Goal: Task Accomplishment & Management: Manage account settings

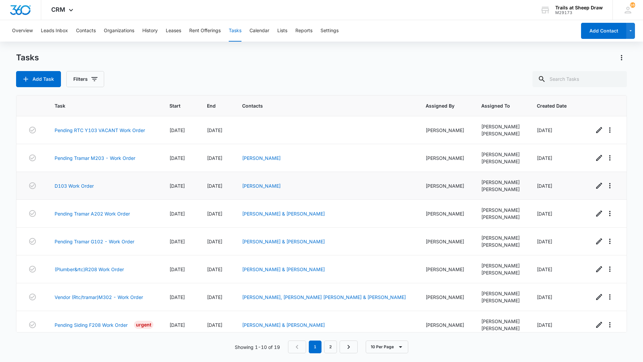
scroll to position [62, 0]
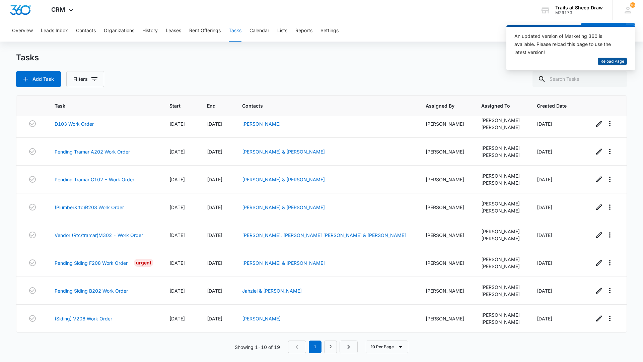
click at [611, 61] on span "Reload Page" at bounding box center [613, 61] width 24 height 6
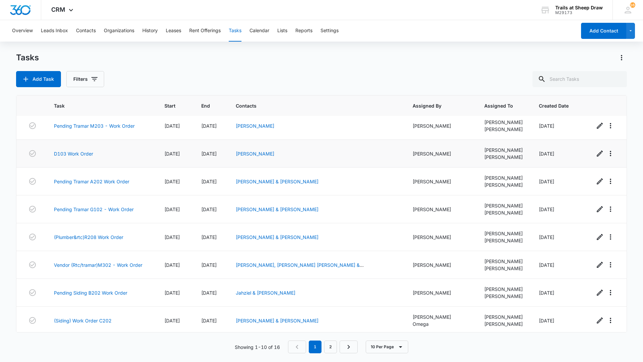
scroll to position [62, 0]
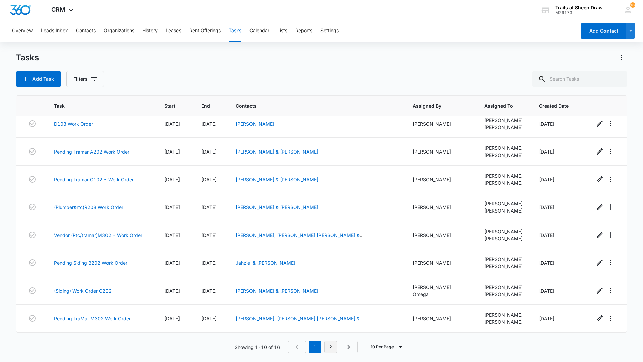
click at [332, 345] on link "2" at bounding box center [330, 346] width 13 height 13
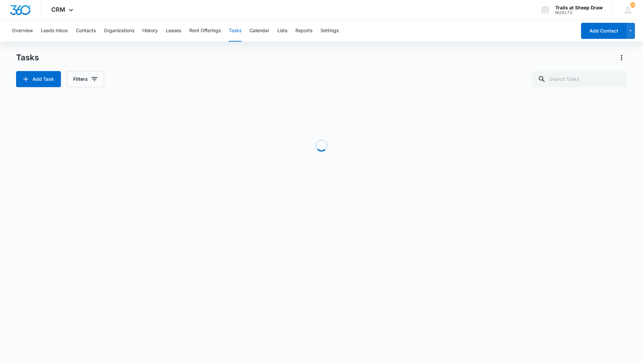
scroll to position [0, 0]
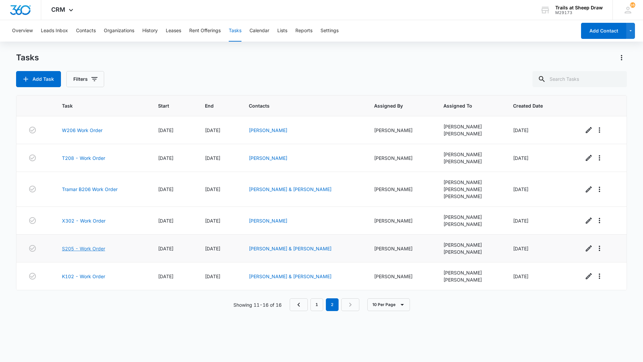
click at [80, 249] on link "S205 - Work Order" at bounding box center [83, 248] width 43 height 7
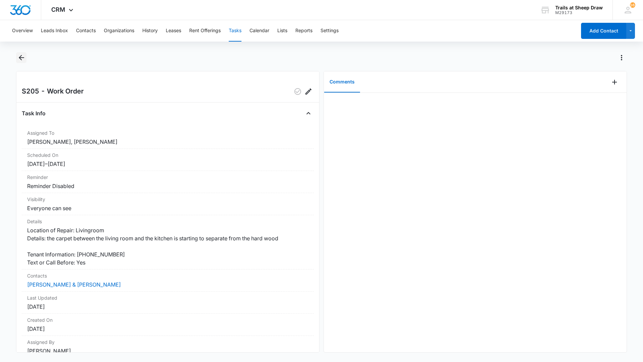
click at [17, 58] on icon "Back" at bounding box center [21, 58] width 8 height 8
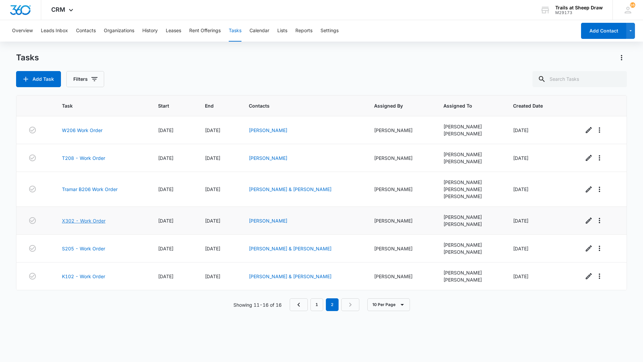
click at [92, 223] on link "X302 - Work Order" at bounding box center [84, 220] width 44 height 7
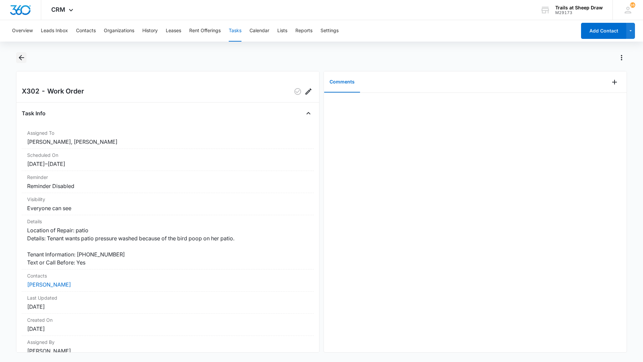
click at [23, 57] on icon "Back" at bounding box center [21, 57] width 5 height 5
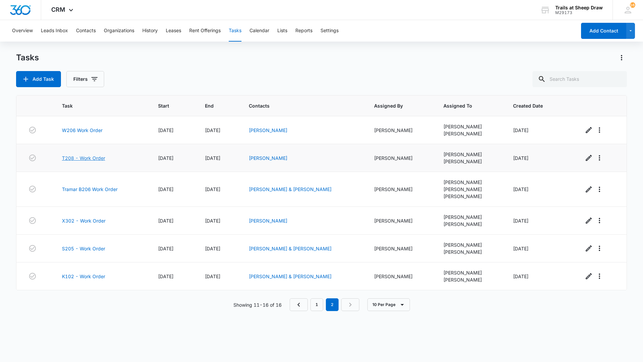
click at [92, 161] on link "T208 - Work Order" at bounding box center [83, 157] width 43 height 7
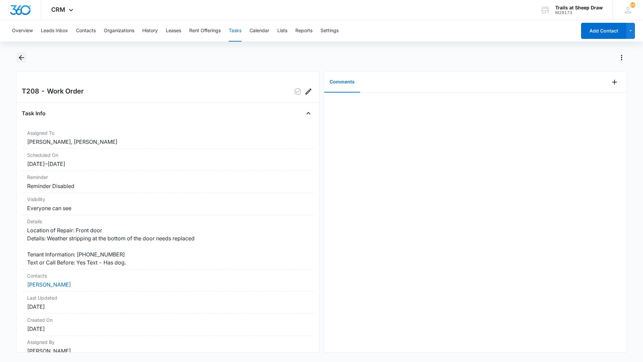
click at [21, 59] on icon "Back" at bounding box center [21, 57] width 5 height 5
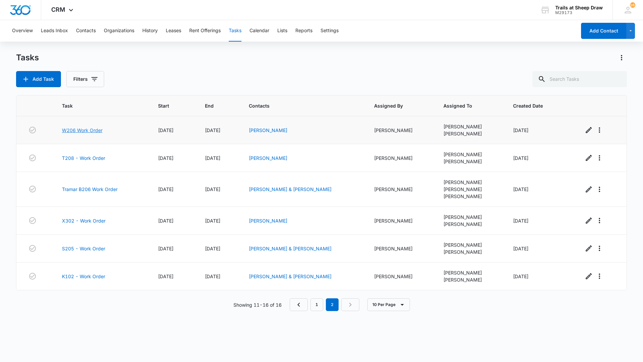
click at [94, 128] on link "W206 Work Order" at bounding box center [82, 130] width 41 height 7
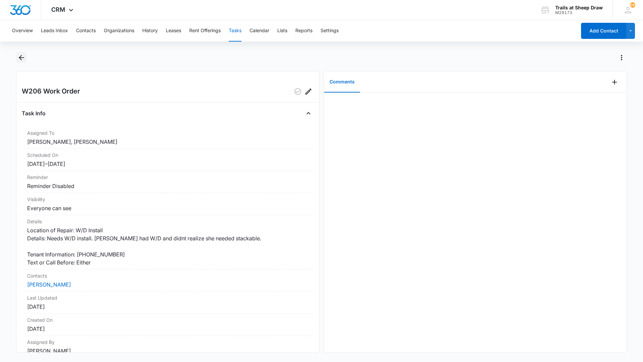
click at [19, 55] on icon "Back" at bounding box center [21, 58] width 8 height 8
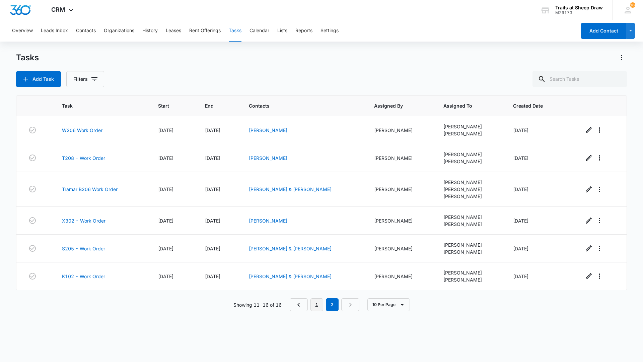
click at [314, 305] on link "1" at bounding box center [317, 304] width 13 height 13
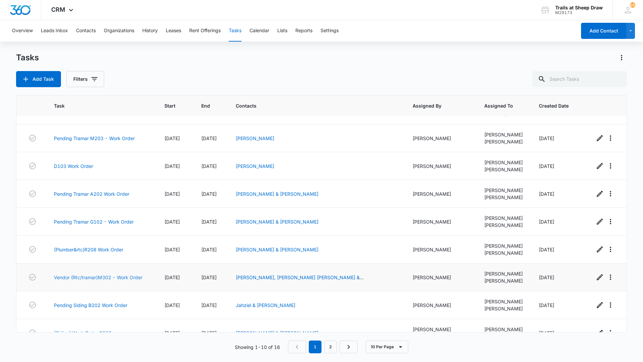
scroll to position [62, 0]
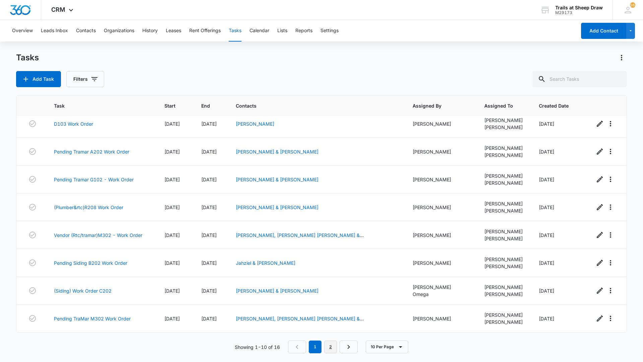
click at [334, 347] on link "2" at bounding box center [330, 346] width 13 height 13
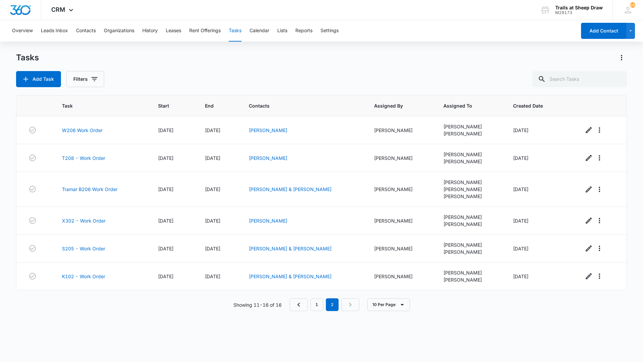
scroll to position [0, 0]
click at [100, 277] on link "K102 - Work Order" at bounding box center [83, 276] width 43 height 7
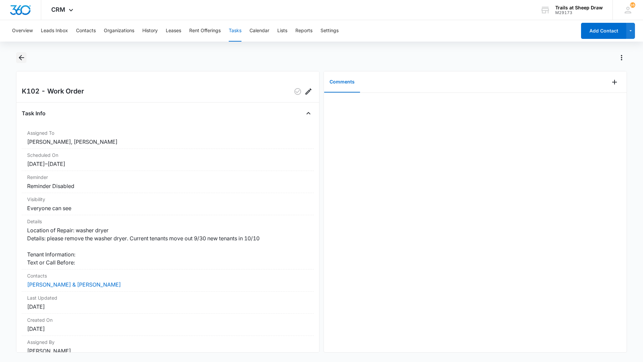
click at [22, 61] on icon "Back" at bounding box center [21, 58] width 8 height 8
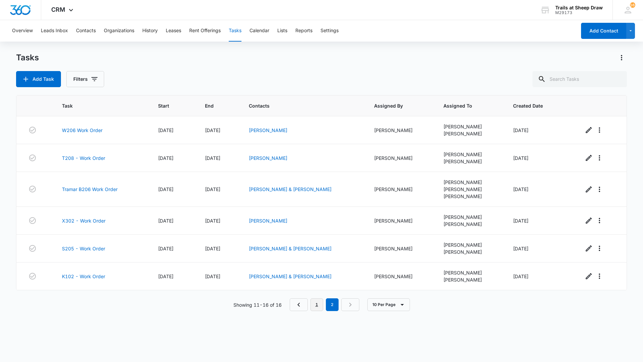
click at [321, 304] on link "1" at bounding box center [317, 304] width 13 height 13
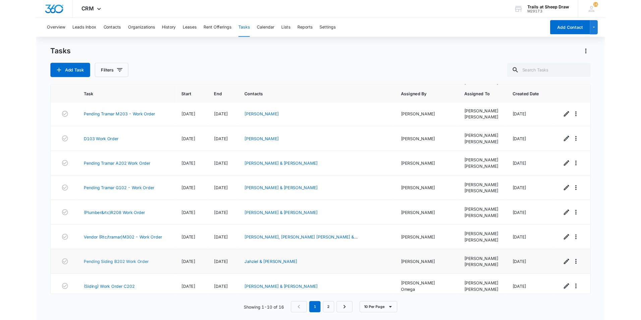
scroll to position [62, 0]
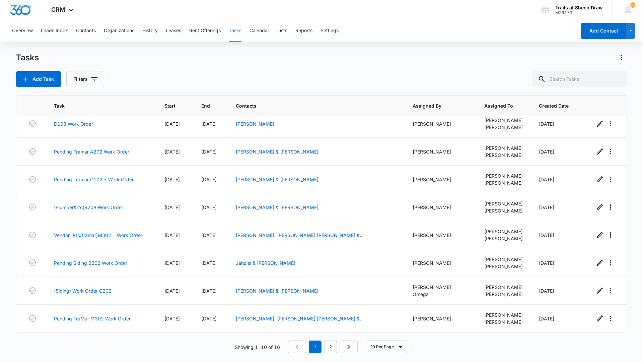
click at [82, 355] on div "Tasks Add Task Filters Task Start End Contacts Assigned By Assigned To Created …" at bounding box center [321, 206] width 611 height 309
click at [18, 353] on div "Showing 1-10 of 16 1 2 10 Per Page" at bounding box center [321, 346] width 611 height 13
drag, startPoint x: 12, startPoint y: 362, endPoint x: 8, endPoint y: 362, distance: 4.7
click at [8, 362] on body "CRM Apps Websites Forms CRM Files Brand Settings Trails at Sheep Draw M29173 Yo…" at bounding box center [321, 181] width 643 height 362
click at [7, 362] on body "CRM Apps Websites Forms CRM Files Brand Settings Trails at Sheep Draw M29173 Yo…" at bounding box center [321, 181] width 643 height 362
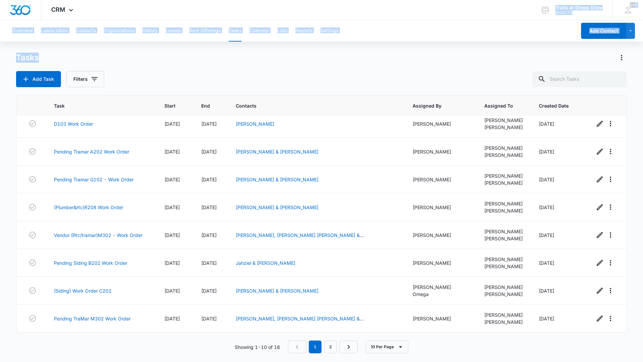
drag, startPoint x: 101, startPoint y: 10, endPoint x: 120, endPoint y: 56, distance: 50.5
click at [120, 56] on div "CRM Apps Websites Forms CRM Files Brand Settings Trails at Sheep Draw M29173 Yo…" at bounding box center [321, 180] width 643 height 361
drag, startPoint x: 120, startPoint y: 56, endPoint x: 153, endPoint y: 4, distance: 61.6
click at [153, 4] on div "CRM Apps Websites Forms CRM Files Brand Settings Trails at Sheep Draw M29173 Yo…" at bounding box center [321, 10] width 643 height 20
click at [153, 5] on div "CRM Apps Websites Forms CRM Files Brand Settings Trails at Sheep Draw M29173 Yo…" at bounding box center [321, 10] width 643 height 20
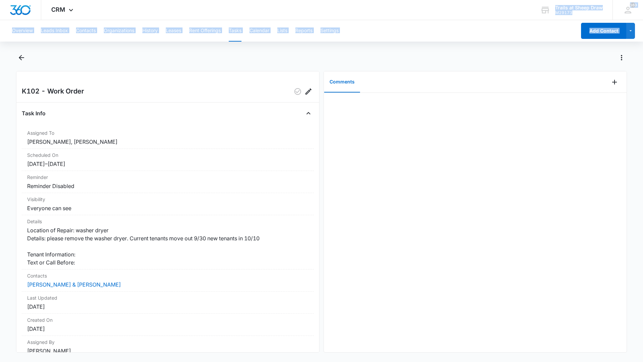
drag, startPoint x: 479, startPoint y: 0, endPoint x: 483, endPoint y: 56, distance: 56.4
click at [483, 56] on div "CRM Apps Websites Forms CRM Files Brand Settings Trails at Sheep Draw M29173 Yo…" at bounding box center [321, 180] width 643 height 361
click at [438, 131] on div at bounding box center [475, 222] width 303 height 259
click at [23, 60] on icon "Back" at bounding box center [21, 58] width 8 height 8
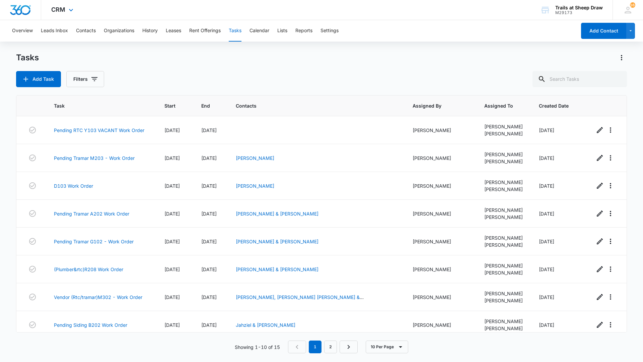
click at [171, 0] on div "CRM Apps Websites Forms CRM Files Brand Settings Trails at Sheep Draw M29173 Yo…" at bounding box center [321, 10] width 643 height 20
click at [472, 0] on div "CRM Apps Websites Forms CRM Files Brand Settings Trails at Sheep Draw M29173 Yo…" at bounding box center [321, 10] width 643 height 20
click at [444, 0] on div "CRM Apps Websites Forms CRM Files Brand Settings Trails at Sheep Draw M29173 Yo…" at bounding box center [321, 10] width 643 height 20
drag, startPoint x: 439, startPoint y: 1, endPoint x: 394, endPoint y: 7, distance: 45.3
click at [394, 7] on div "CRM Apps Websites Forms CRM Files Brand Settings Trails at Sheep Draw M29173 Yo…" at bounding box center [321, 10] width 643 height 20
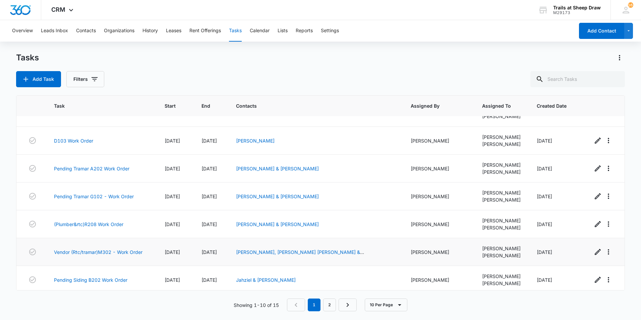
scroll to position [104, 0]
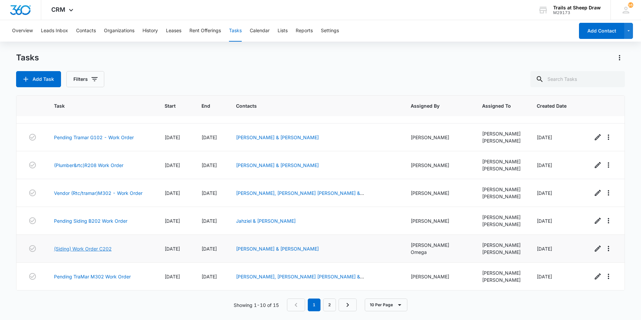
click at [87, 250] on link "(Siding) Work Order C202" at bounding box center [83, 248] width 58 height 7
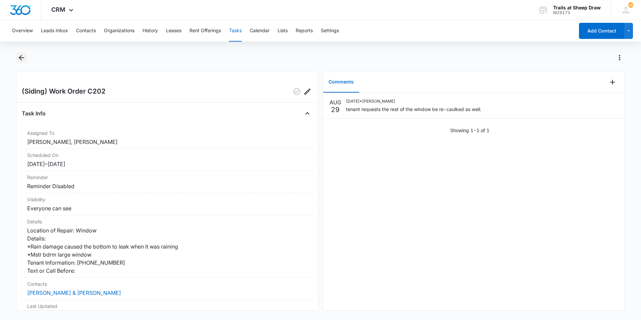
click at [20, 58] on icon "Back" at bounding box center [21, 57] width 5 height 5
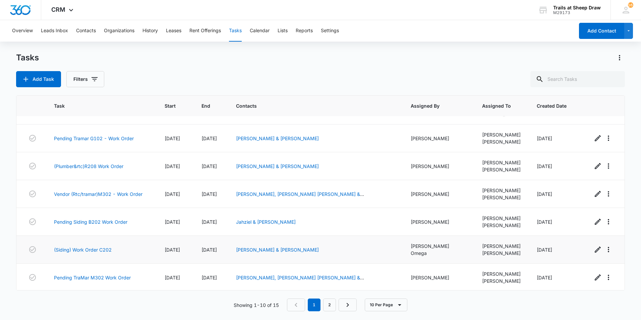
scroll to position [104, 0]
click at [334, 305] on link "2" at bounding box center [329, 304] width 13 height 13
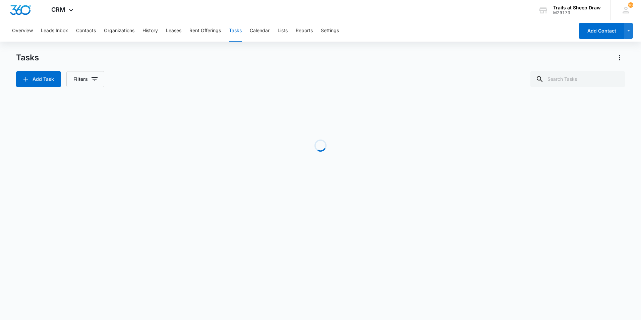
scroll to position [0, 0]
